Goal: Check status: Check status

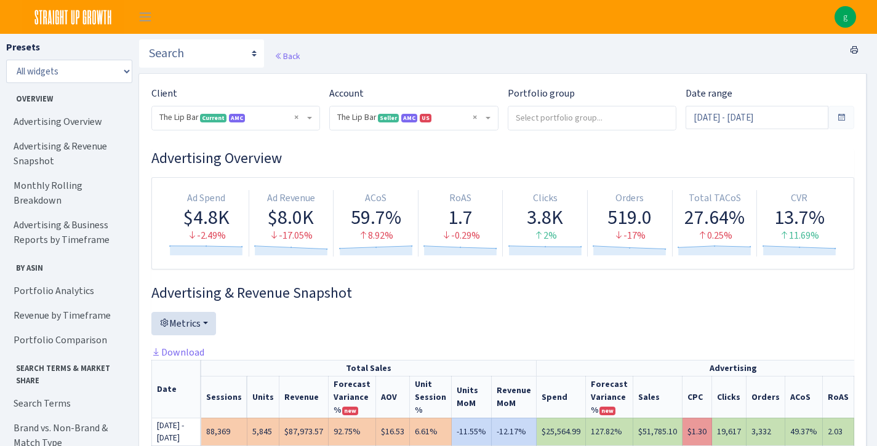
select select "2713864224225319"
click at [782, 124] on input "Sep 14, 2025 - Sep 16, 2025" at bounding box center [756, 117] width 143 height 23
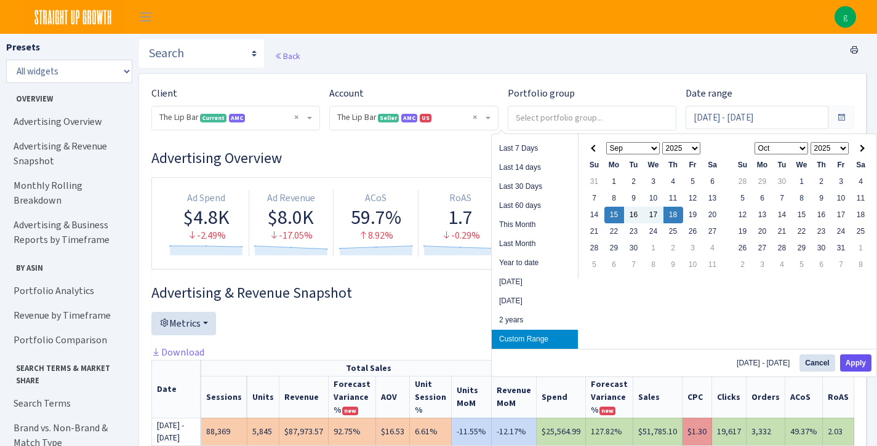
click at [851, 361] on button "Apply" at bounding box center [855, 362] width 31 height 17
type input "[DATE] - [DATE]"
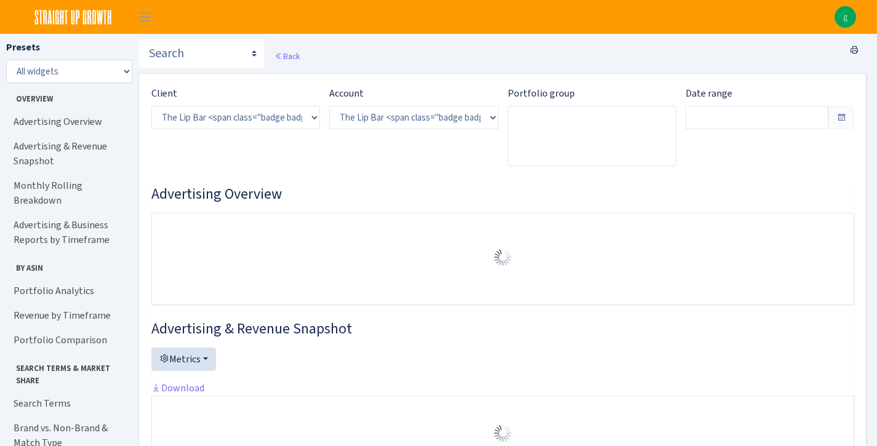
select select "2713864224225319"
type input "[DATE] - [DATE]"
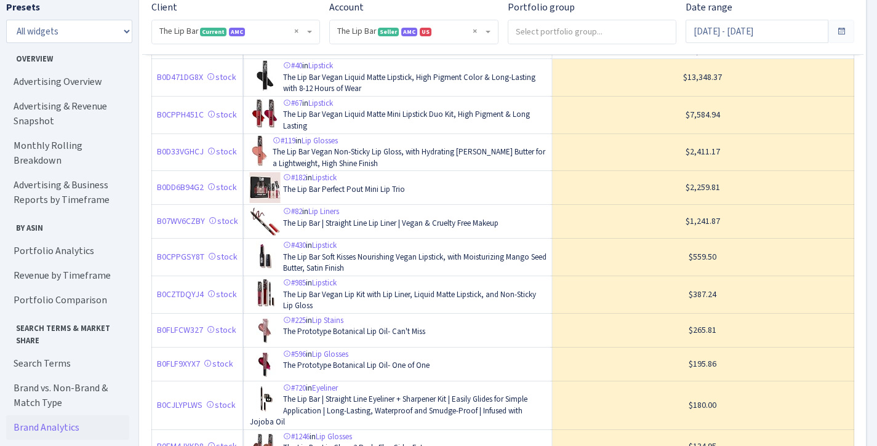
scroll to position [2475, 0]
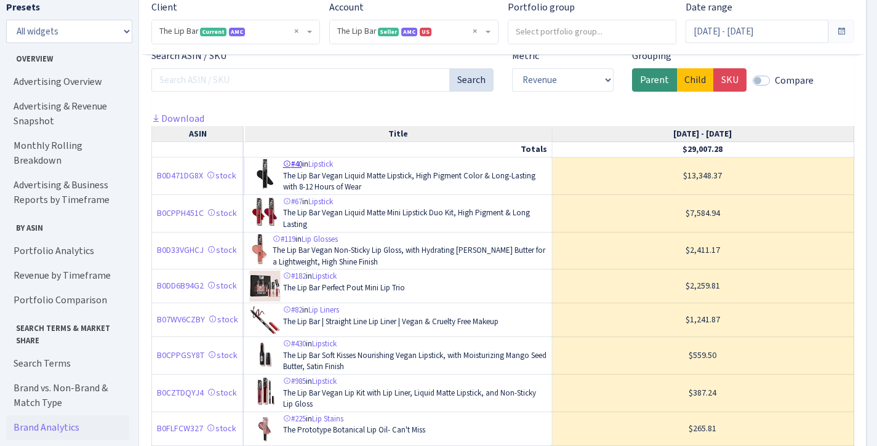
click at [290, 160] on icon at bounding box center [287, 164] width 8 height 8
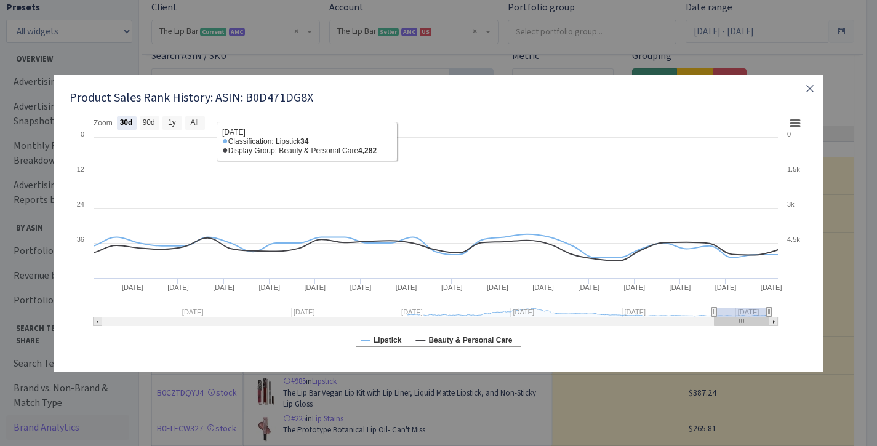
click at [151, 130] on rect at bounding box center [439, 233] width 738 height 246
click at [152, 129] on rect at bounding box center [150, 123] width 20 height 14
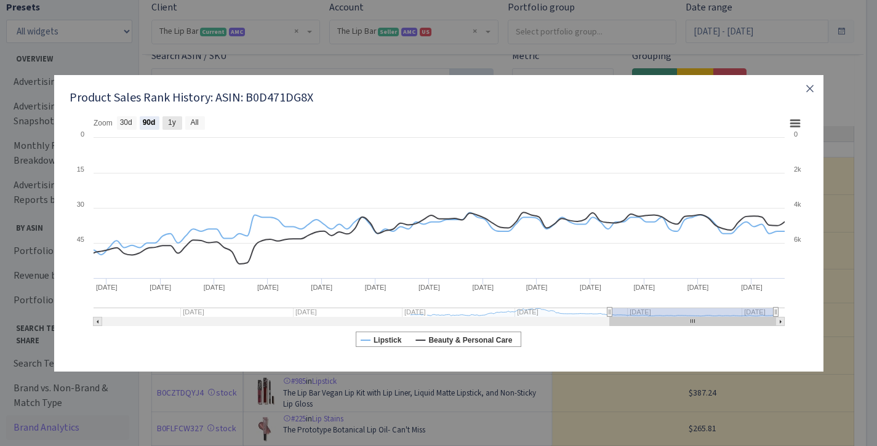
click at [181, 124] on rect at bounding box center [172, 123] width 20 height 14
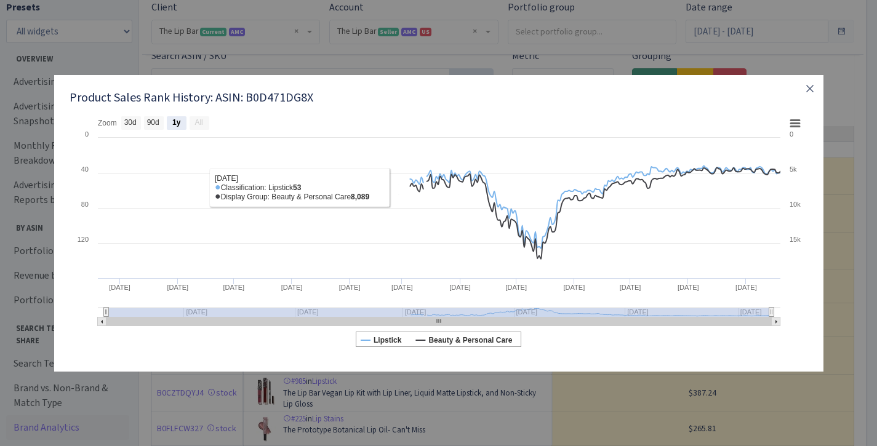
click at [205, 123] on rect at bounding box center [199, 123] width 20 height 14
click at [805, 92] on icon "button" at bounding box center [809, 88] width 15 height 15
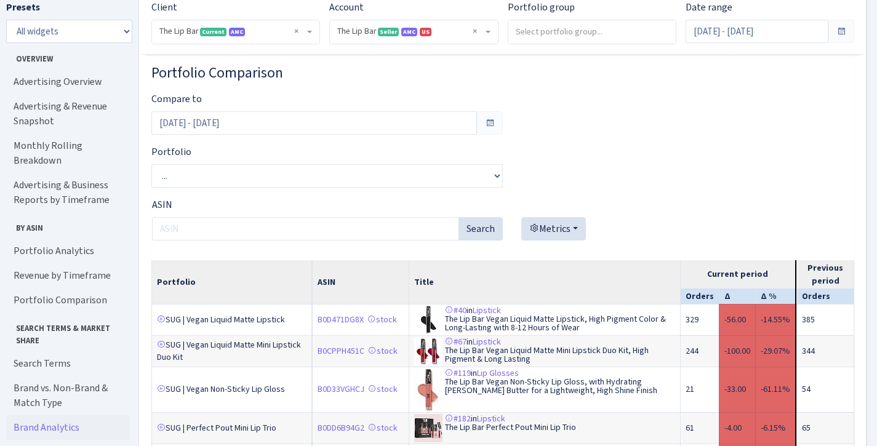
scroll to position [3601, 0]
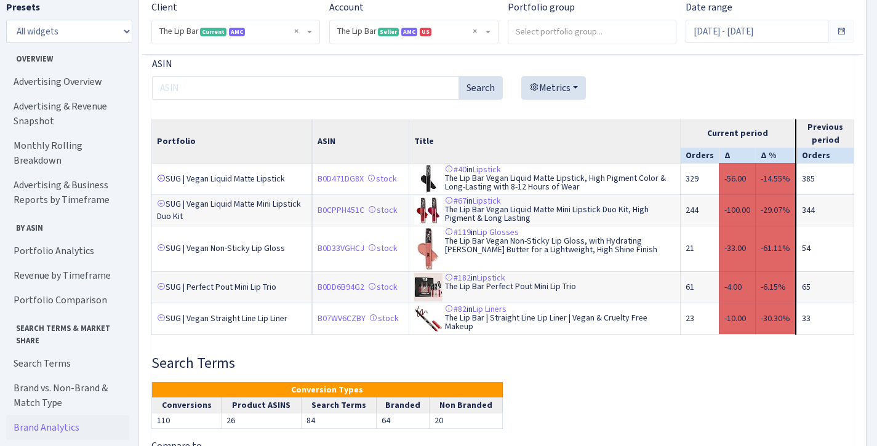
click at [161, 174] on link at bounding box center [161, 178] width 9 height 9
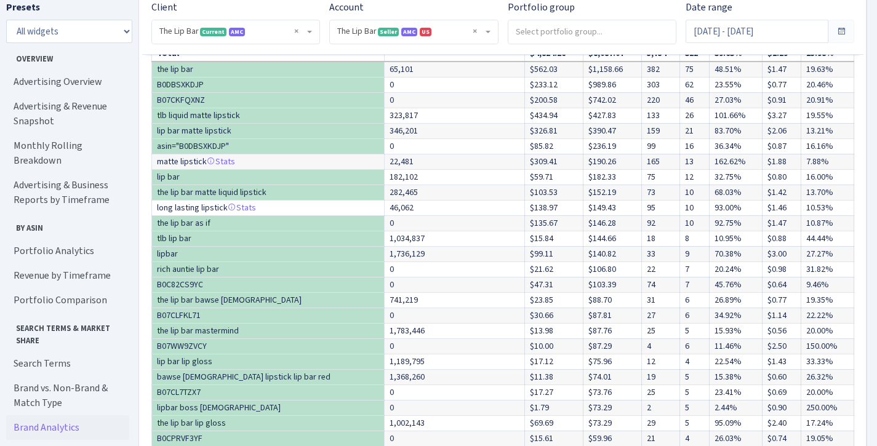
scroll to position [4255, 0]
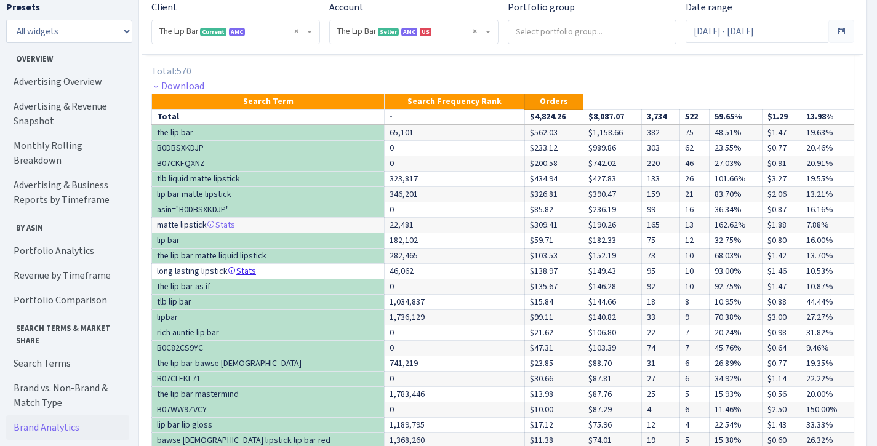
click at [228, 270] on icon at bounding box center [232, 270] width 9 height 9
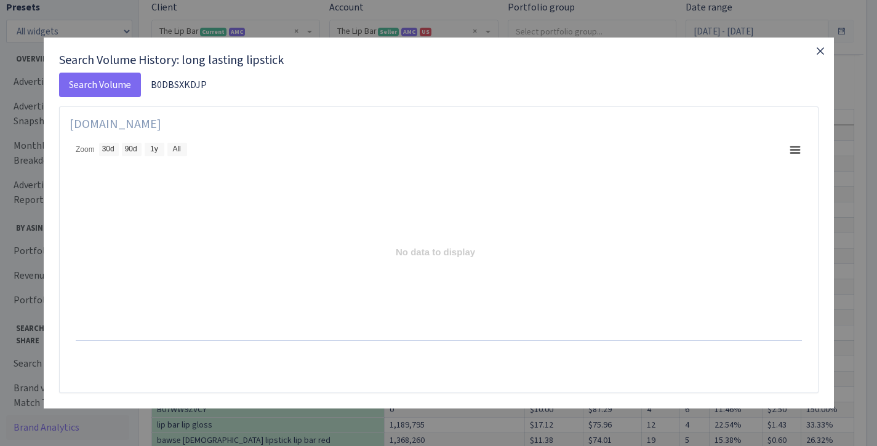
click at [816, 57] on icon "button" at bounding box center [820, 51] width 15 height 15
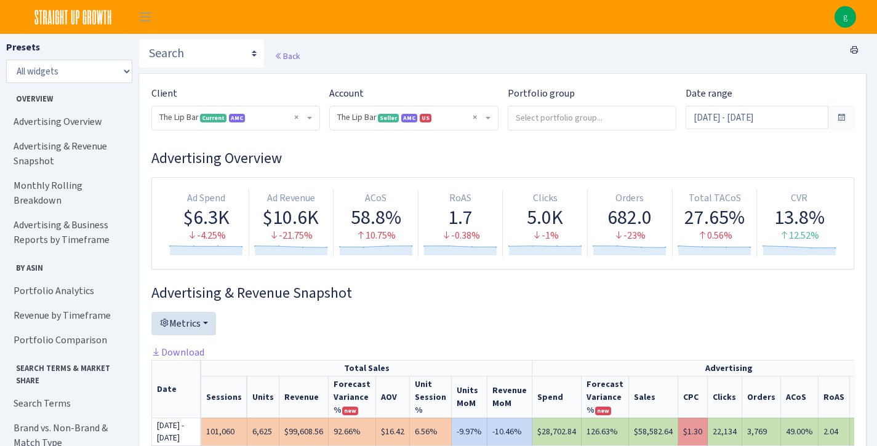
scroll to position [0, 0]
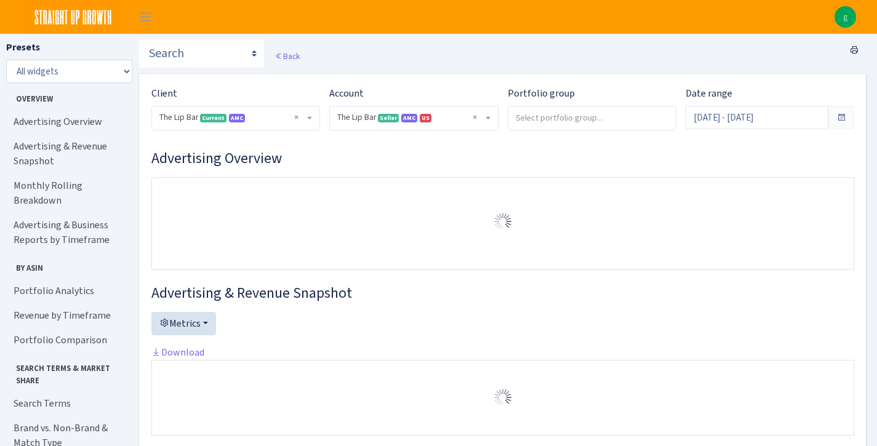
select select "2713864224225319"
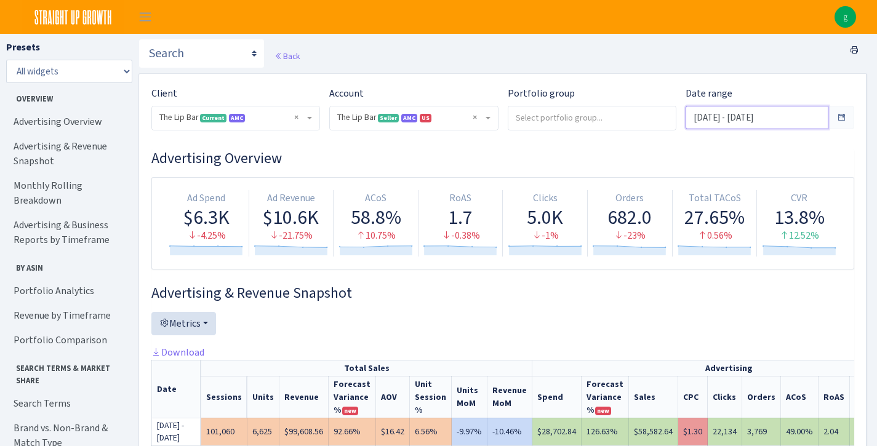
click at [781, 120] on input "[DATE] - [DATE]" at bounding box center [756, 117] width 143 height 23
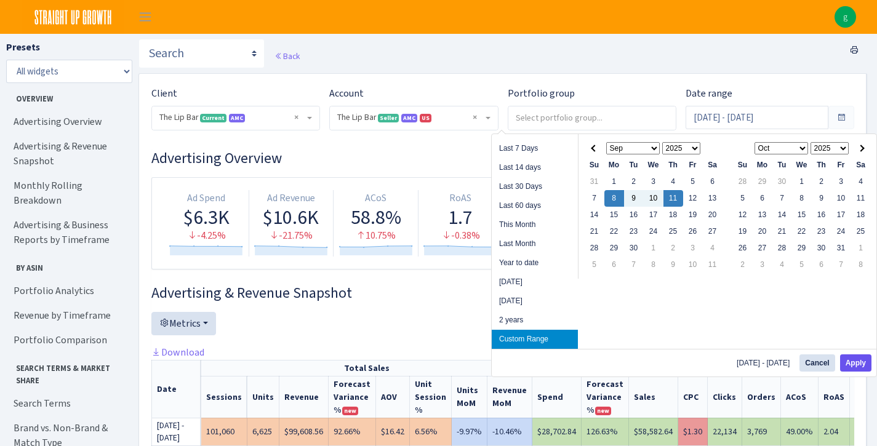
click at [859, 360] on button "Apply" at bounding box center [855, 362] width 31 height 17
type input "[DATE] - [DATE]"
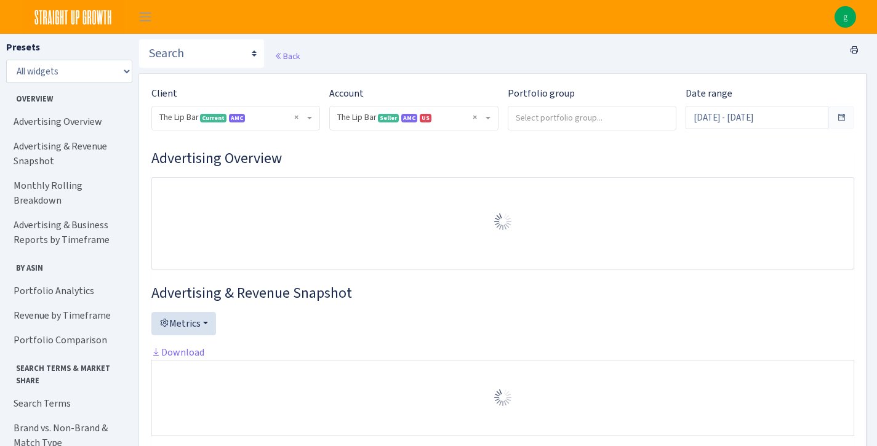
select select "2713864224225319"
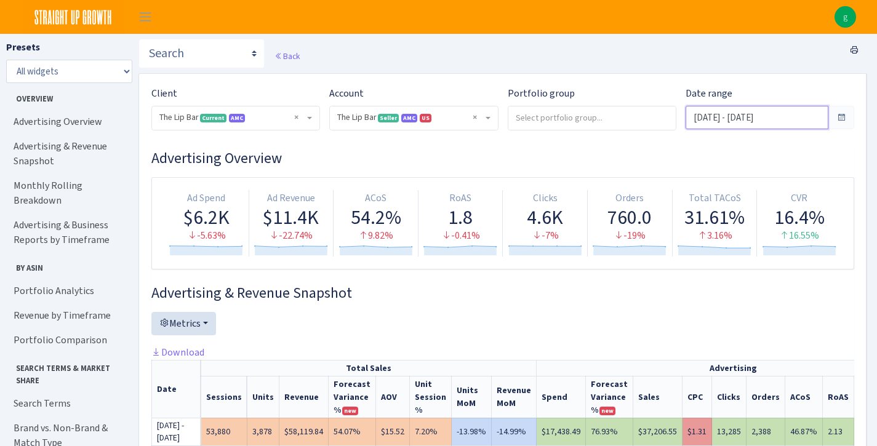
click at [725, 122] on input "Sep 8, 2025 - Sep 11, 2025" at bounding box center [756, 117] width 143 height 23
click at [727, 54] on div "Back" at bounding box center [502, 56] width 728 height 34
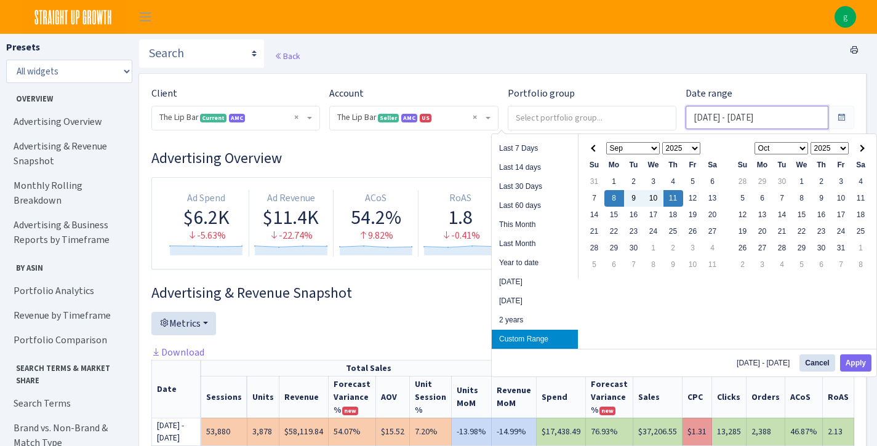
click at [753, 112] on input "Sep 8, 2025 - Sep 11, 2025" at bounding box center [756, 117] width 143 height 23
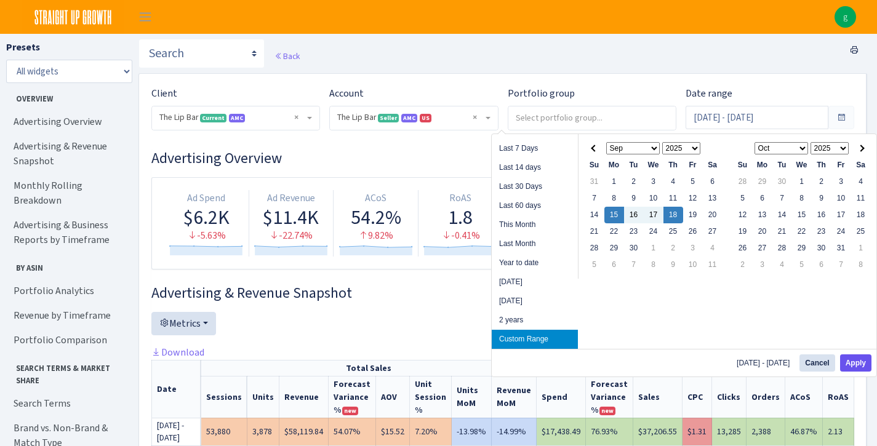
click at [859, 358] on button "Apply" at bounding box center [855, 362] width 31 height 17
type input "[DATE] - [DATE]"
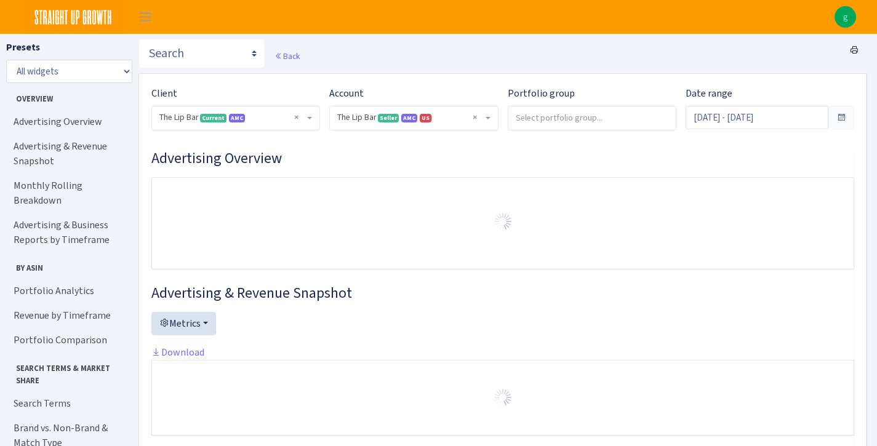
select select "2713864224225319"
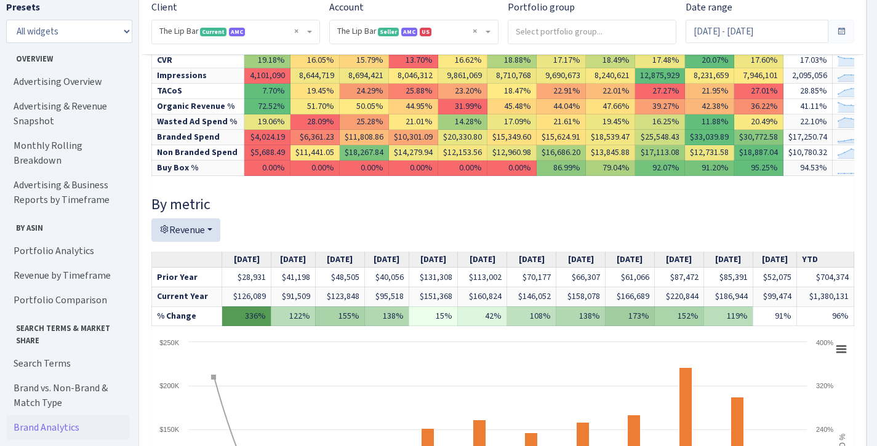
scroll to position [519, 0]
